Goal: Task Accomplishment & Management: Complete application form

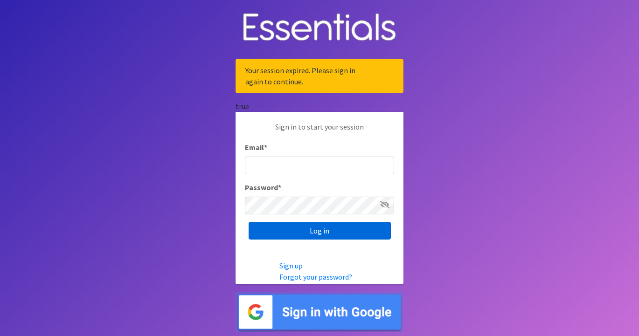
type input "[EMAIL_ADDRESS][DOMAIN_NAME]"
click at [312, 230] on input "Log in" at bounding box center [319, 231] width 142 height 18
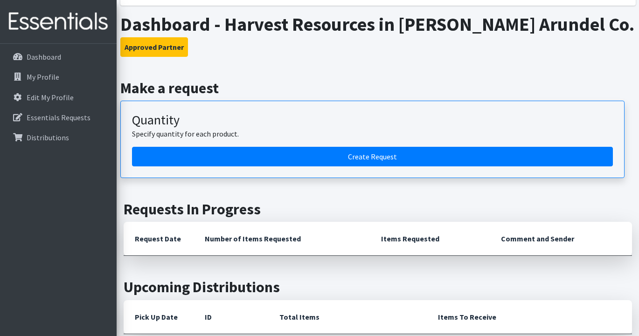
scroll to position [134, 0]
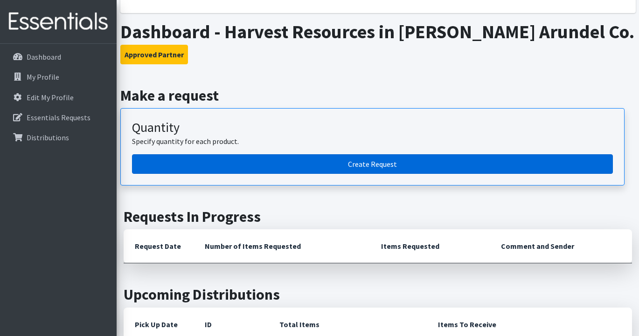
click at [379, 163] on link "Create Request" at bounding box center [372, 164] width 481 height 20
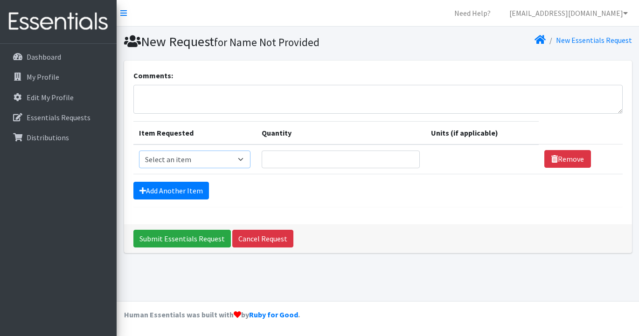
click at [250, 158] on select "Select an item Baby Wipes Diapers (Newborn). Diapers (Size 1) Diapers (Size 2) …" at bounding box center [194, 160] width 111 height 18
select select "11539"
click at [327, 159] on input "Quantity" at bounding box center [341, 160] width 158 height 18
type input "10"
click at [188, 190] on link "Add Another Item" at bounding box center [171, 191] width 76 height 18
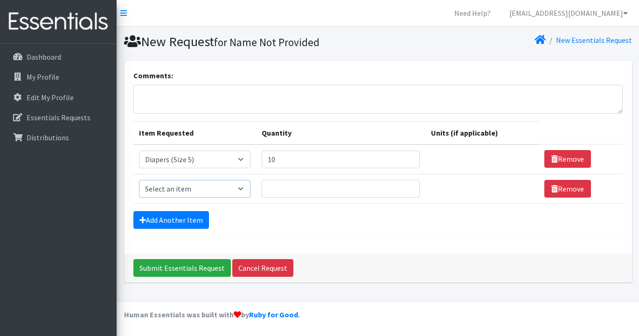
click at [248, 189] on select "Select an item Baby Wipes Diapers (Newborn). Diapers (Size 1) Diapers (Size 2) …" at bounding box center [194, 189] width 111 height 18
select select "11523"
click at [304, 190] on input "Quantity" at bounding box center [341, 189] width 158 height 18
type input "10"
click at [167, 224] on link "Add Another Item" at bounding box center [171, 220] width 76 height 18
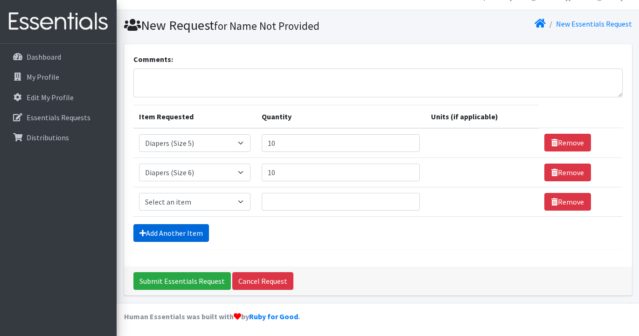
scroll to position [18, 0]
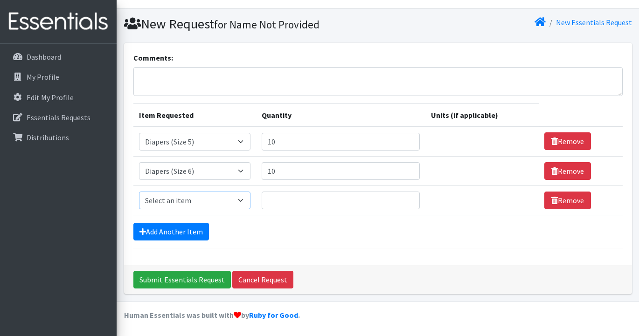
click at [249, 202] on select "Select an item Baby Wipes Diapers (Newborn). Diapers (Size 1) Diapers (Size 2) …" at bounding box center [194, 201] width 111 height 18
select select "14677"
click at [297, 205] on input "Quantity" at bounding box center [341, 201] width 158 height 18
type input "5"
click at [195, 230] on link "Add Another Item" at bounding box center [171, 232] width 76 height 18
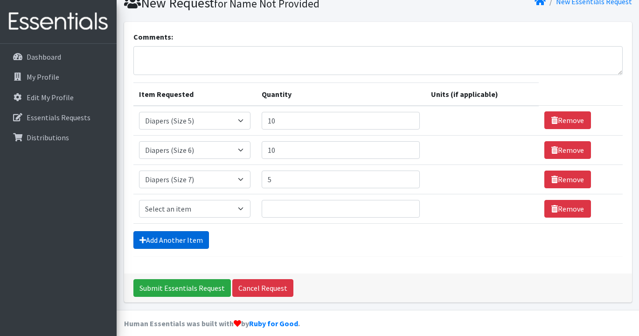
scroll to position [47, 0]
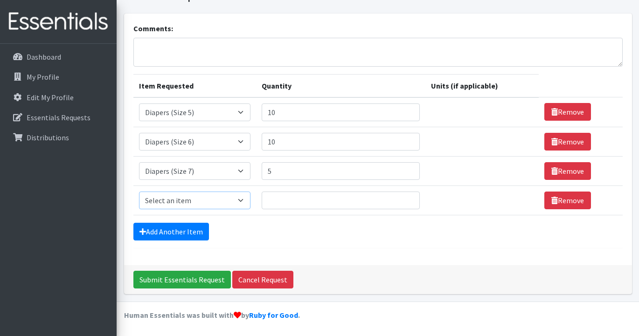
click at [248, 200] on select "Select an item Baby Wipes Diapers (Newborn). Diapers (Size 1) Diapers (Size 2) …" at bounding box center [194, 201] width 111 height 18
select select "15172"
click at [296, 201] on input "Quantity" at bounding box center [341, 201] width 158 height 18
type input "5"
click at [331, 237] on div "Add Another Item" at bounding box center [377, 232] width 489 height 18
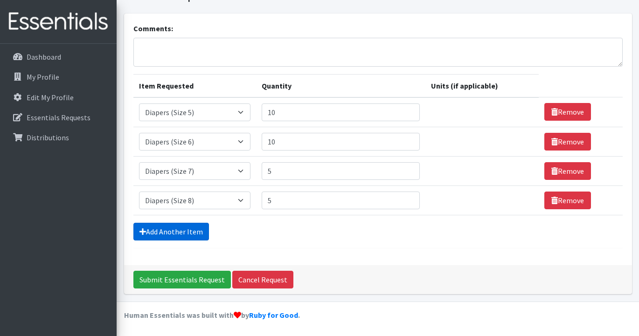
click at [191, 227] on link "Add Another Item" at bounding box center [171, 232] width 76 height 18
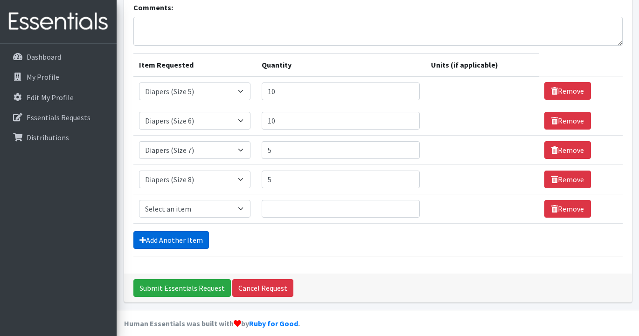
scroll to position [76, 0]
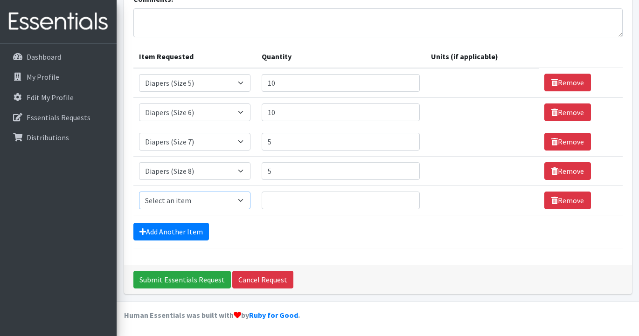
click at [248, 200] on select "Select an item Baby Wipes Diapers (Newborn). Diapers (Size 1) Diapers (Size 2) …" at bounding box center [194, 201] width 111 height 18
select select "14678"
click at [305, 200] on input "Quantity" at bounding box center [341, 201] width 158 height 18
type input "30"
click at [276, 238] on div "Add Another Item" at bounding box center [377, 232] width 489 height 18
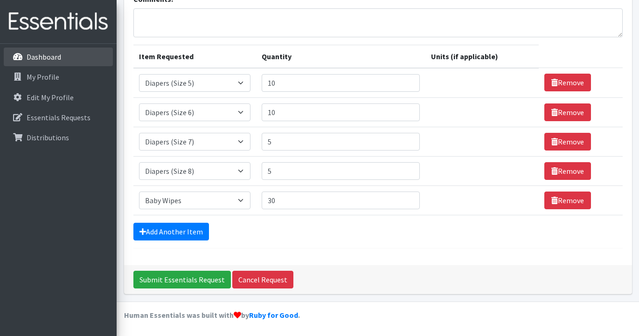
click at [31, 57] on p "Dashboard" at bounding box center [44, 56] width 34 height 9
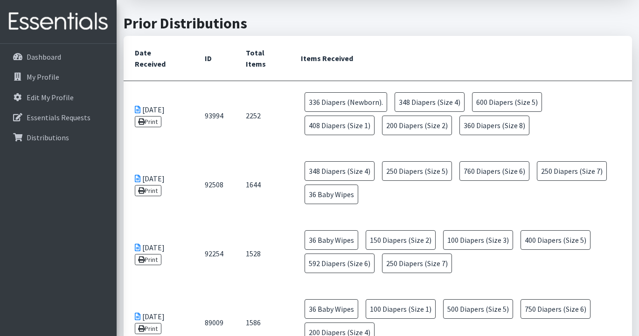
scroll to position [453, 0]
click at [158, 317] on td "04/30/2025 Print" at bounding box center [159, 323] width 70 height 69
click at [213, 322] on td "89009" at bounding box center [213, 323] width 41 height 69
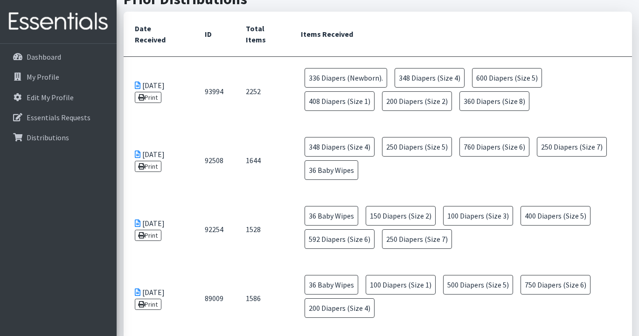
scroll to position [482, 0]
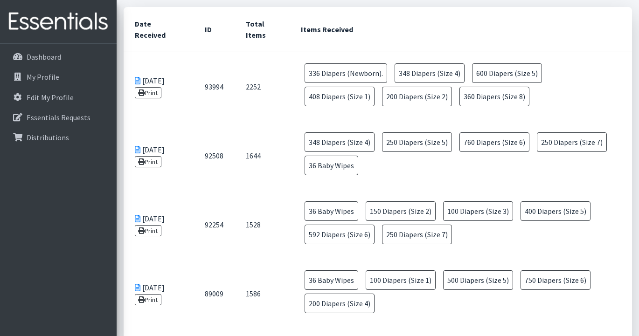
click at [136, 80] on icon at bounding box center [138, 80] width 6 height 7
click at [147, 97] on link "Print" at bounding box center [148, 92] width 27 height 11
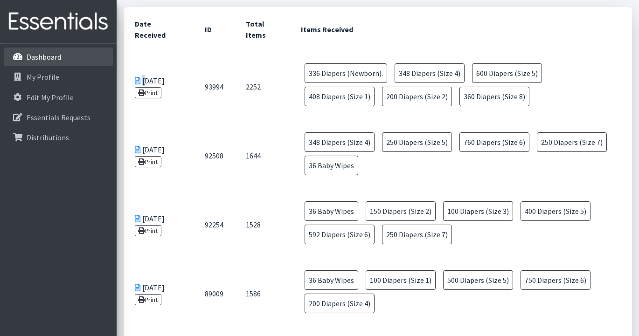
click at [44, 58] on p "Dashboard" at bounding box center [44, 56] width 34 height 9
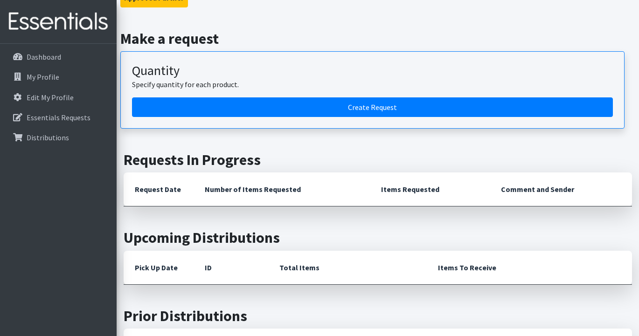
scroll to position [159, 0]
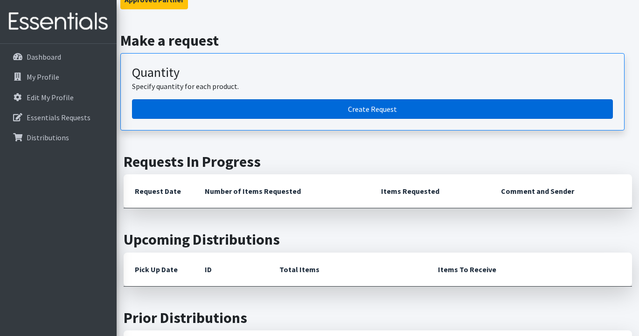
click at [368, 110] on link "Create Request" at bounding box center [372, 109] width 481 height 20
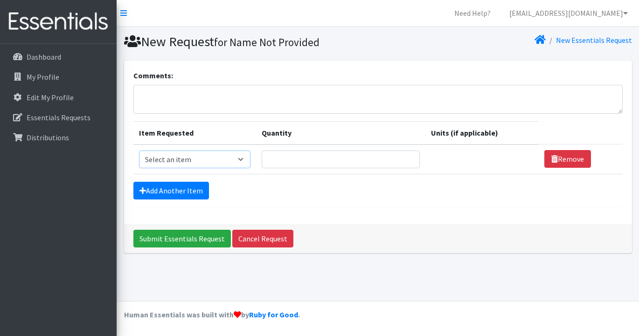
click at [248, 159] on select "Select an item Baby Wipes Diapers (Newborn). Diapers (Size 1) Diapers (Size 2) …" at bounding box center [194, 160] width 111 height 18
select select "11539"
click at [319, 162] on input "Quantity" at bounding box center [341, 160] width 158 height 18
type input "10"
click at [165, 195] on link "Add Another Item" at bounding box center [171, 191] width 76 height 18
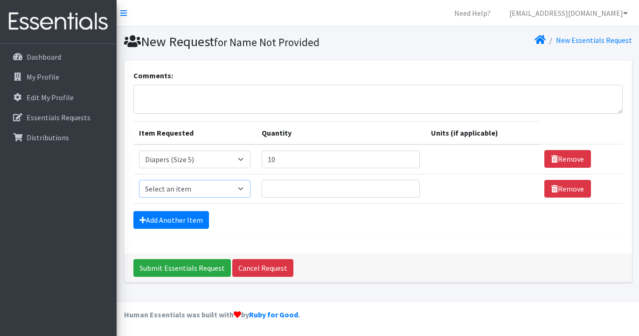
click at [250, 189] on select "Select an item Baby Wipes Diapers (Newborn). Diapers (Size 1) Diapers (Size 2) …" at bounding box center [194, 189] width 111 height 18
select select "11523"
click at [300, 193] on input "Quantity" at bounding box center [341, 189] width 158 height 18
type input "10"
click at [194, 224] on link "Add Another Item" at bounding box center [171, 220] width 76 height 18
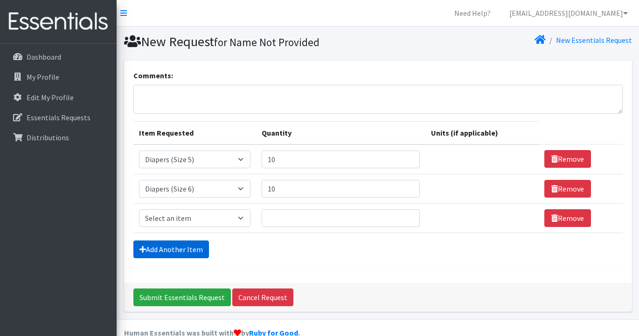
scroll to position [18, 0]
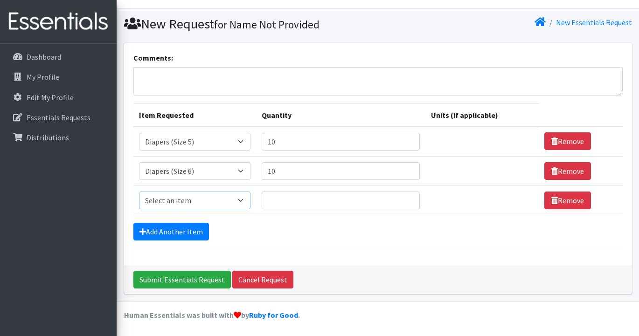
click at [249, 201] on select "Select an item Baby Wipes Diapers (Newborn). Diapers (Size 1) Diapers (Size 2) …" at bounding box center [194, 201] width 111 height 18
select select "14677"
click at [310, 200] on input "Quantity" at bounding box center [341, 201] width 158 height 18
type input "7"
type input "5"
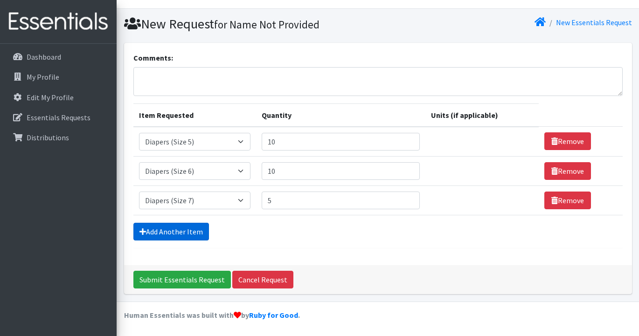
click at [200, 232] on link "Add Another Item" at bounding box center [171, 232] width 76 height 18
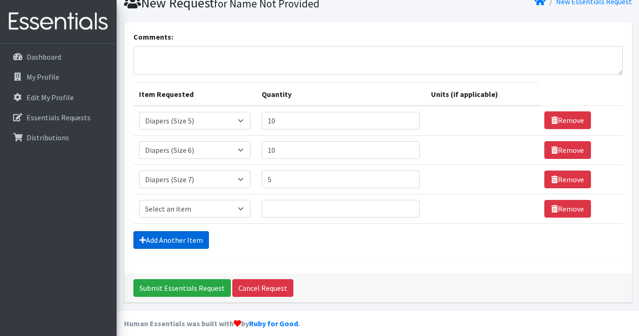
scroll to position [47, 0]
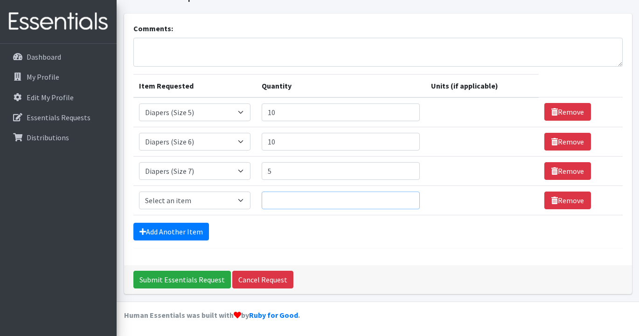
click at [290, 204] on input "Quantity" at bounding box center [341, 201] width 158 height 18
click at [249, 201] on select "Select an item Baby Wipes Diapers (Newborn). Diapers (Size 1) Diapers (Size 2) …" at bounding box center [194, 201] width 111 height 18
select select "15172"
click at [301, 205] on input "Quantity" at bounding box center [341, 201] width 158 height 18
type input "5"
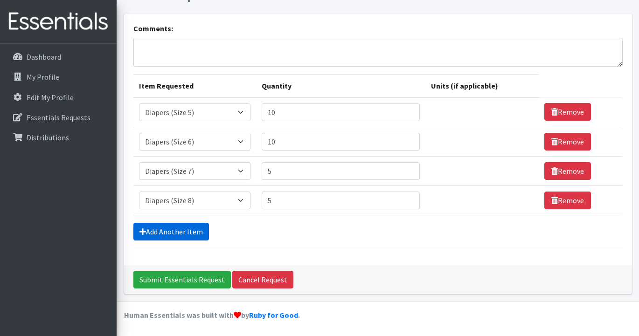
click at [193, 234] on link "Add Another Item" at bounding box center [171, 232] width 76 height 18
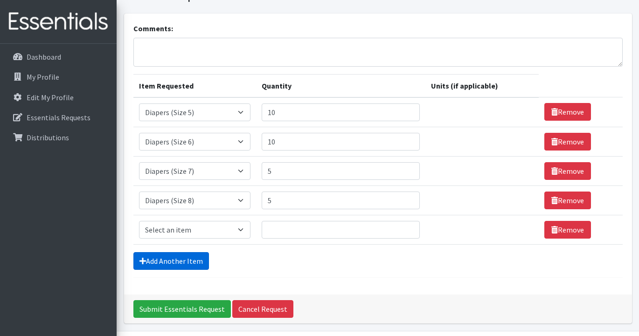
scroll to position [76, 0]
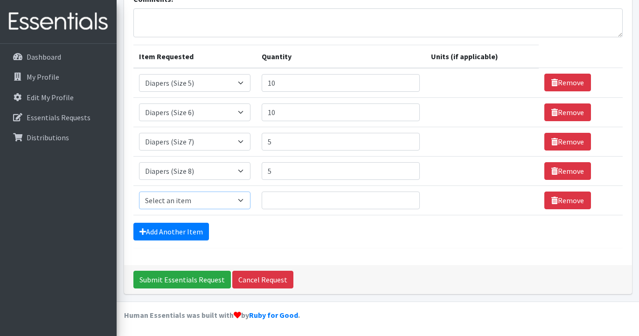
click at [250, 200] on select "Select an item Baby Wipes Diapers (Newborn). Diapers (Size 1) Diapers (Size 2) …" at bounding box center [194, 201] width 111 height 18
select select "14678"
click at [289, 198] on input "Quantity" at bounding box center [341, 201] width 158 height 18
type input "30"
click at [183, 283] on input "Submit Essentials Request" at bounding box center [181, 280] width 97 height 18
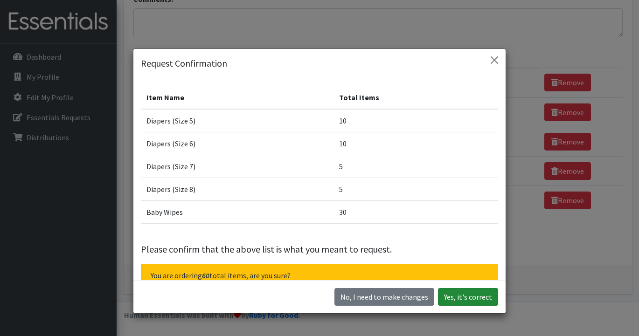
click at [478, 300] on button "Yes, it's correct" at bounding box center [468, 297] width 60 height 18
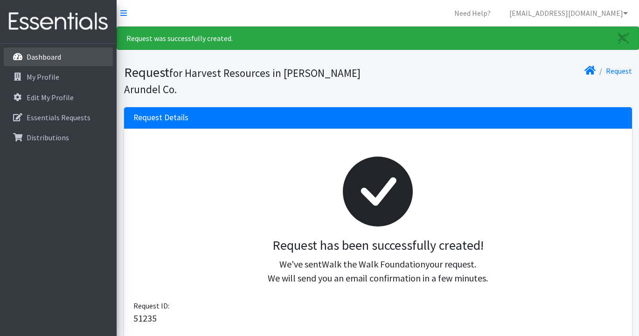
click at [55, 57] on p "Dashboard" at bounding box center [44, 56] width 34 height 9
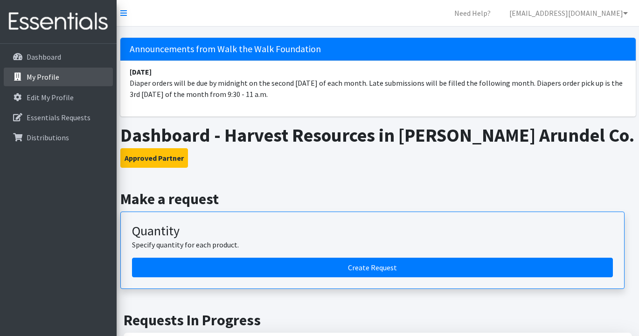
click at [44, 78] on p "My Profile" at bounding box center [43, 76] width 33 height 9
